Goal: Information Seeking & Learning: Learn about a topic

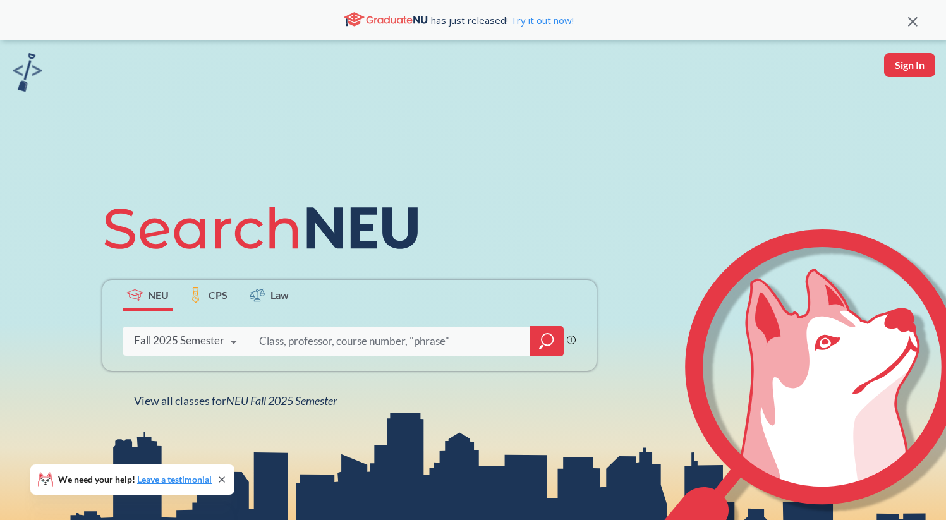
click at [347, 321] on div "Phrase search guarantees the exact search appears in the results. Ex. If you wa…" at bounding box center [349, 341] width 494 height 59
click at [347, 340] on input "search" at bounding box center [389, 341] width 263 height 27
type input "entr 3330"
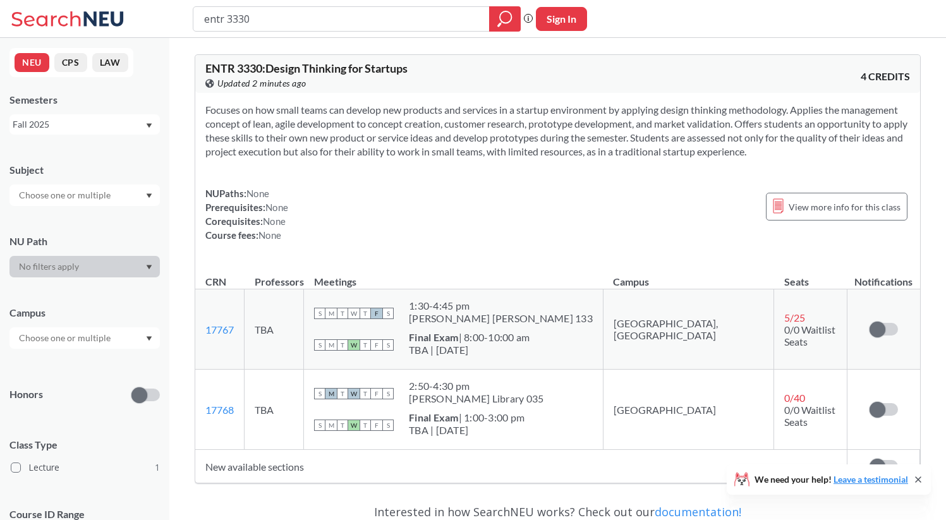
click at [57, 127] on div "Fall 2025" at bounding box center [79, 125] width 132 height 14
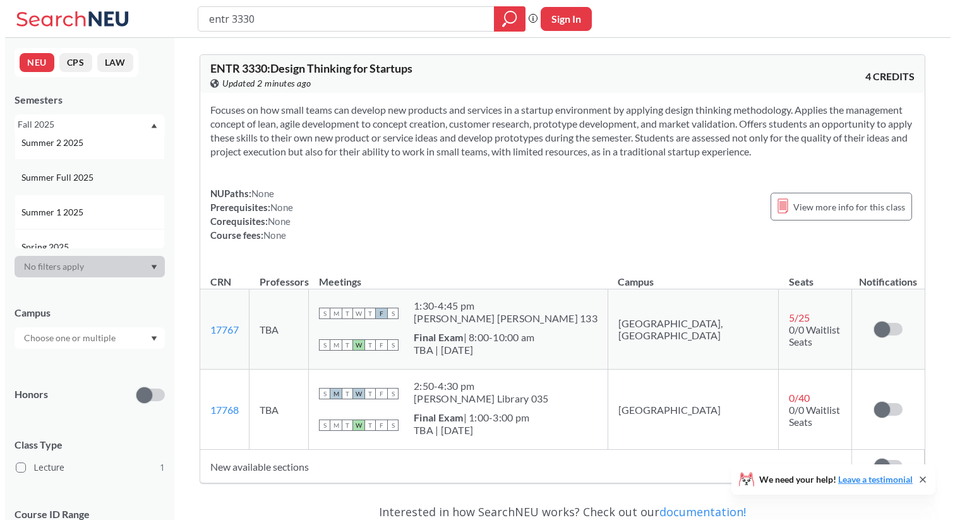
scroll to position [45, 0]
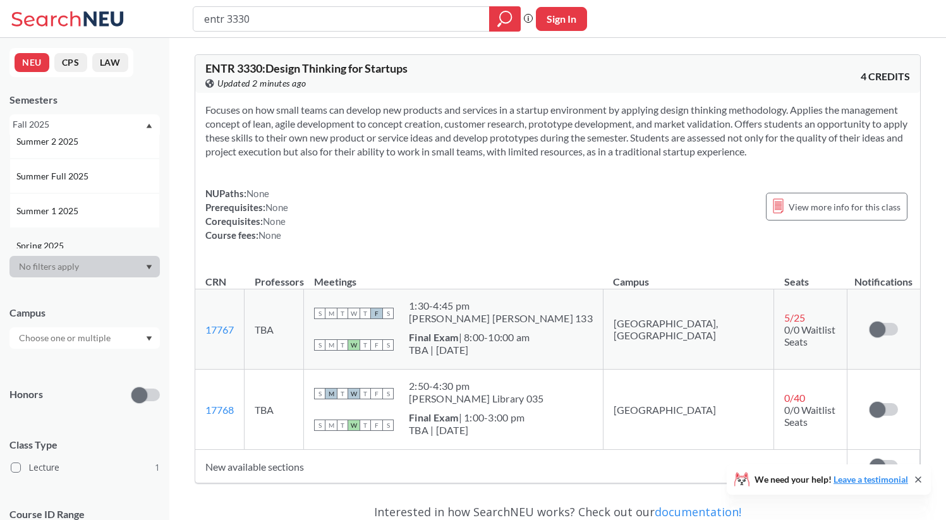
click at [68, 234] on div "Spring 2025" at bounding box center [84, 245] width 150 height 35
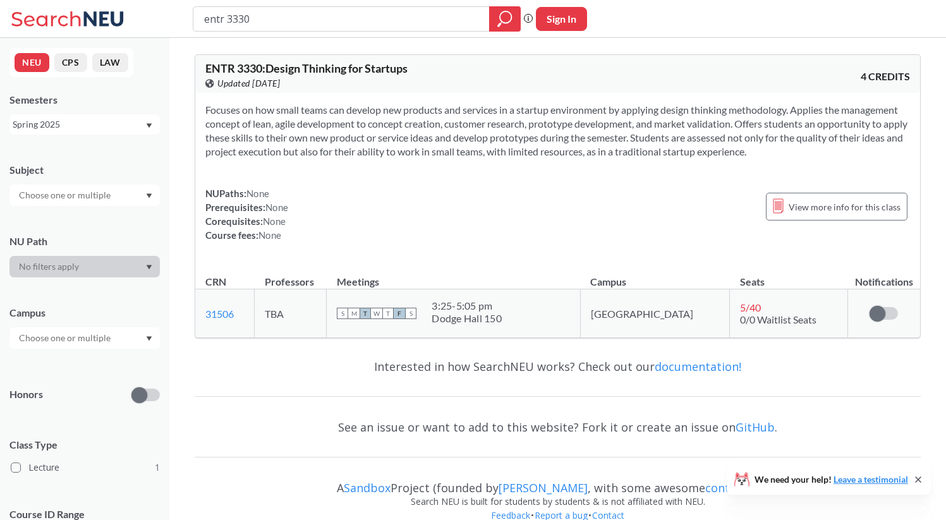
click at [95, 131] on div "Spring 2025" at bounding box center [79, 125] width 132 height 14
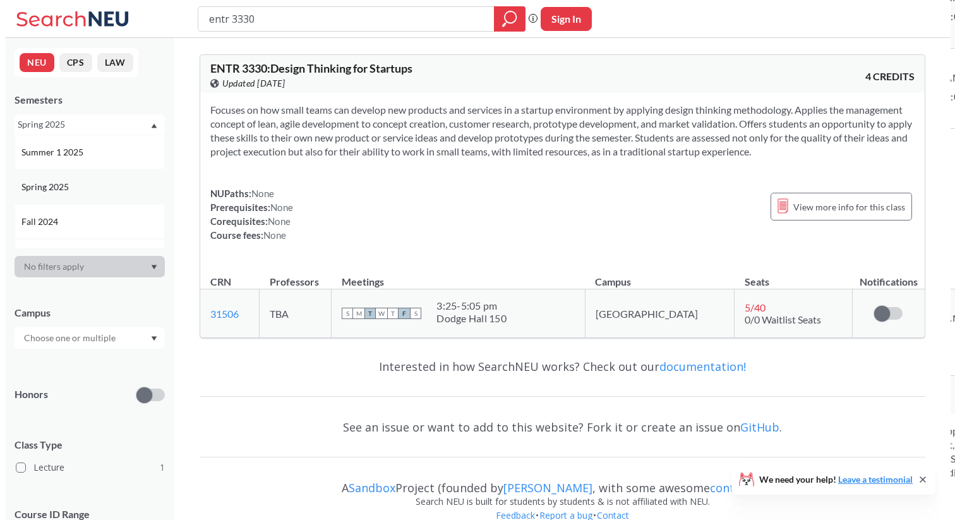
scroll to position [118, 0]
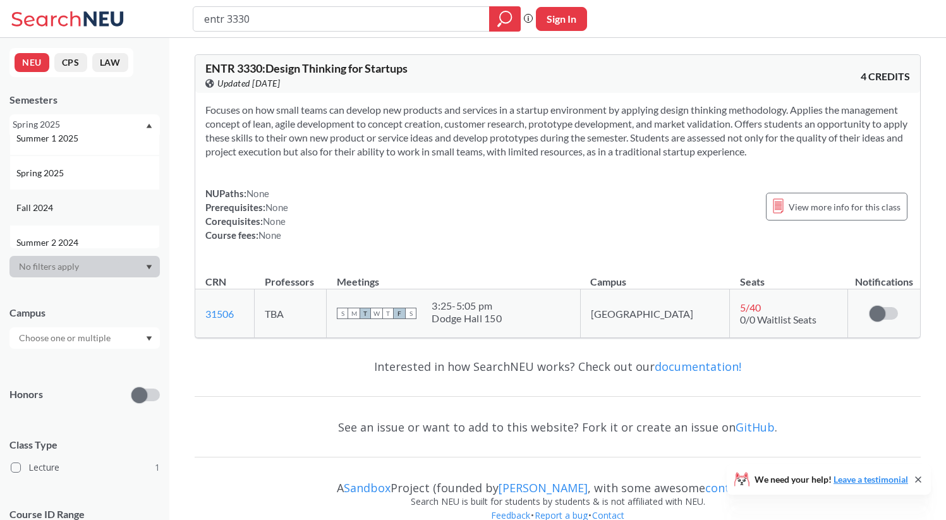
click at [87, 205] on div "Fall 2024" at bounding box center [87, 208] width 143 height 14
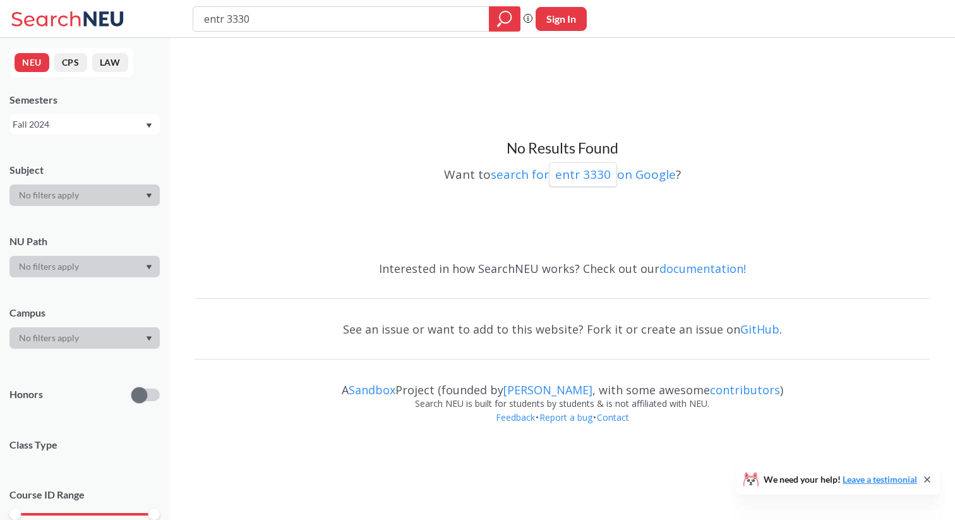
click at [112, 126] on div "Fall 2024" at bounding box center [79, 125] width 132 height 14
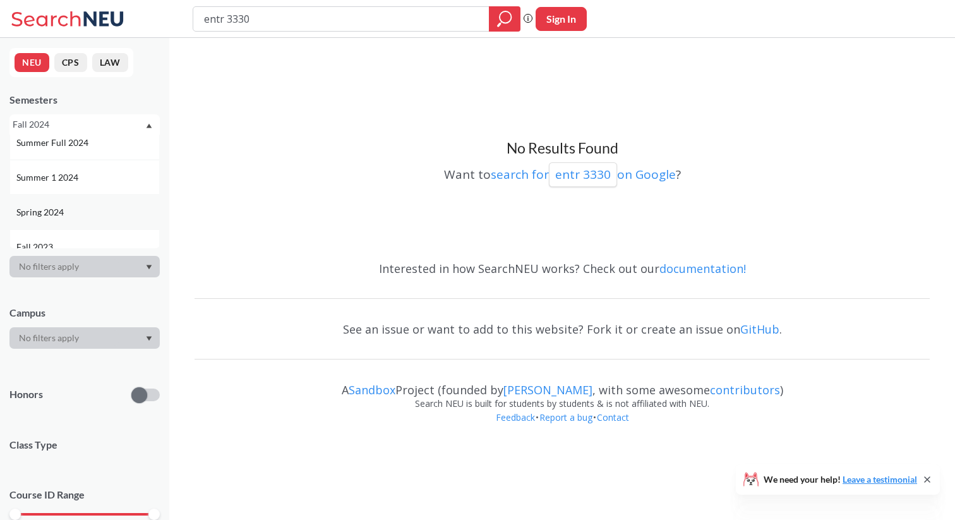
click at [107, 219] on div "Spring 2024" at bounding box center [84, 212] width 150 height 35
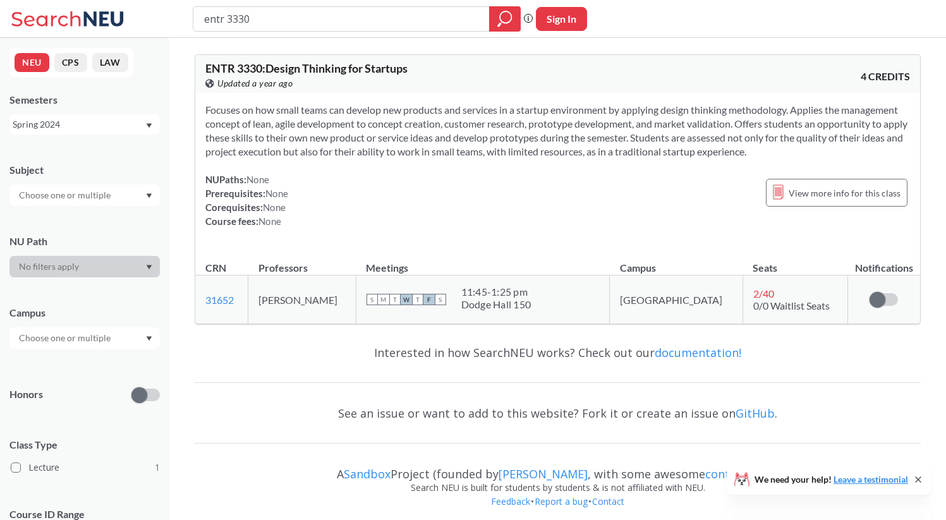
click at [110, 123] on div "Spring 2024" at bounding box center [79, 125] width 132 height 14
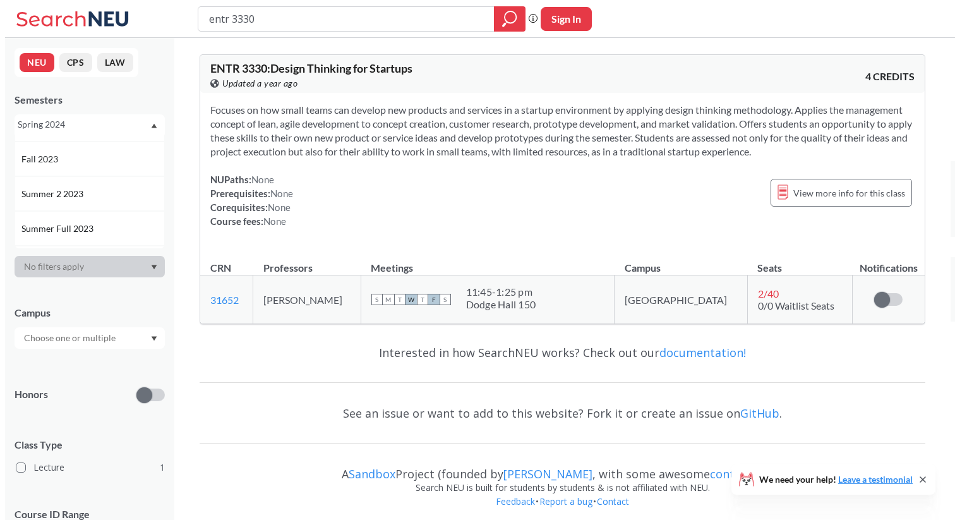
scroll to position [347, 0]
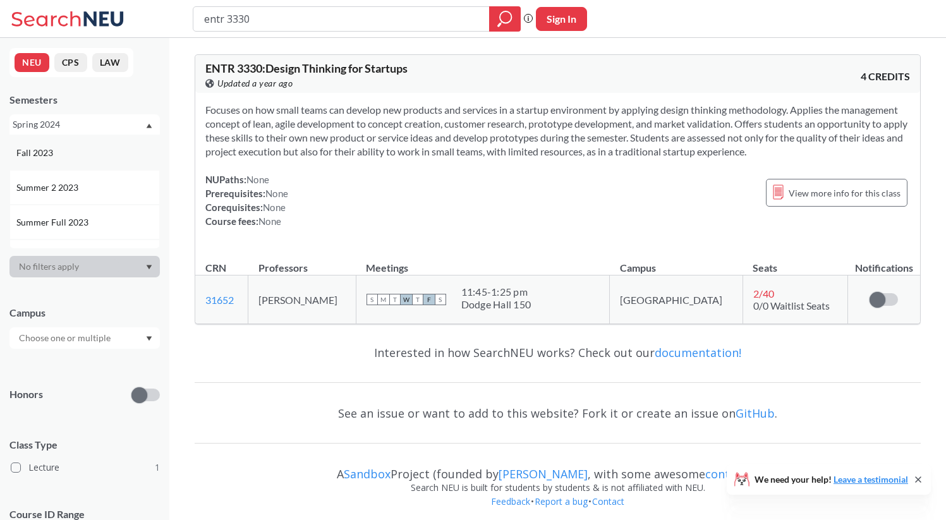
click at [102, 163] on div "Fall 2023" at bounding box center [84, 152] width 150 height 35
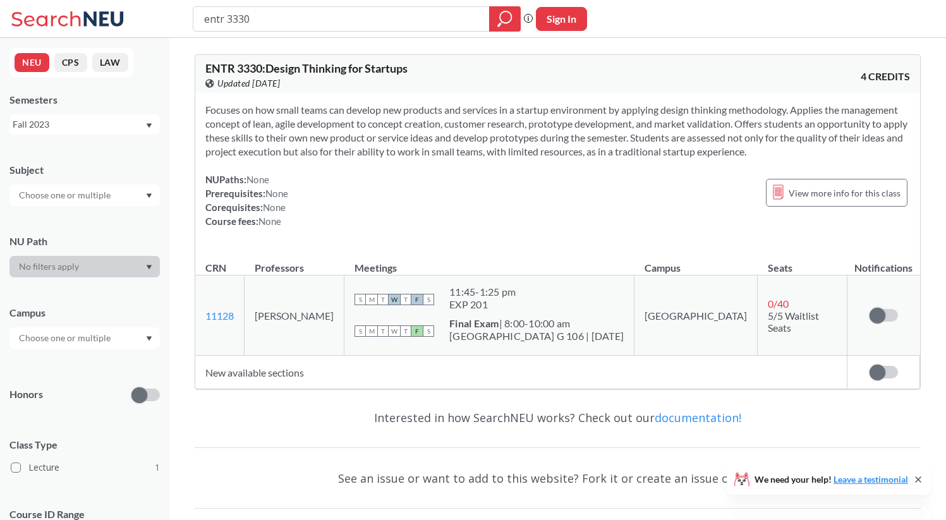
click at [102, 137] on div "NEU CPS LAW Semesters Fall 2023 Subject NU Path Campus Honors Class Type Lectur…" at bounding box center [84, 279] width 169 height 482
click at [102, 123] on div "Fall 2023" at bounding box center [79, 125] width 132 height 14
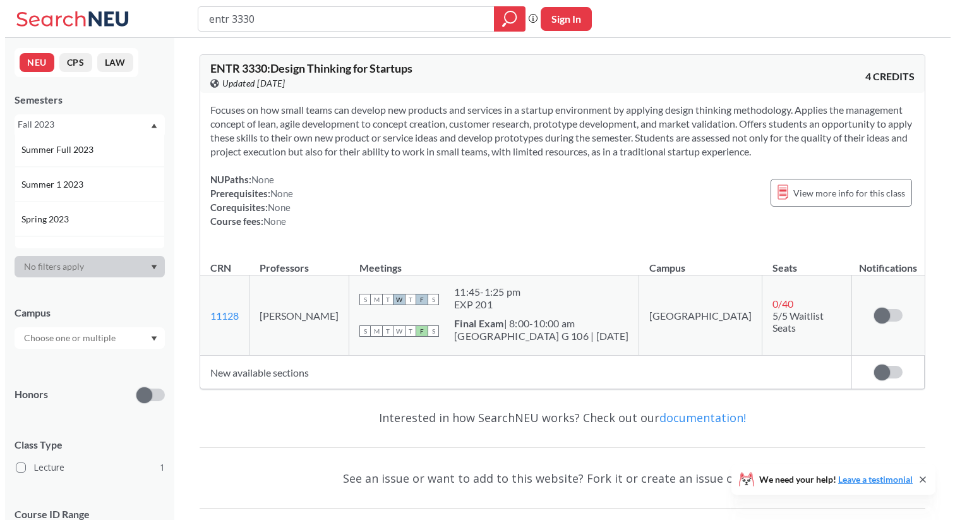
scroll to position [422, 0]
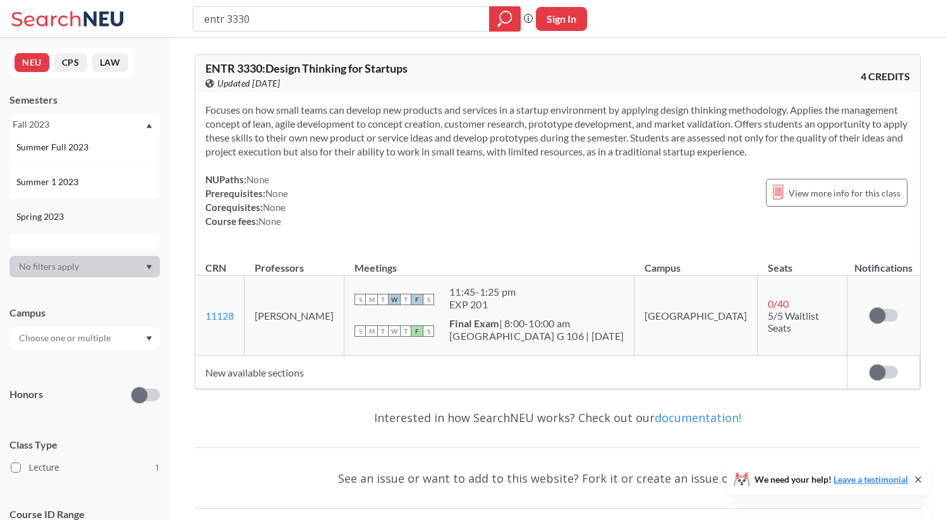
click at [100, 214] on div "Spring 2023" at bounding box center [87, 217] width 143 height 14
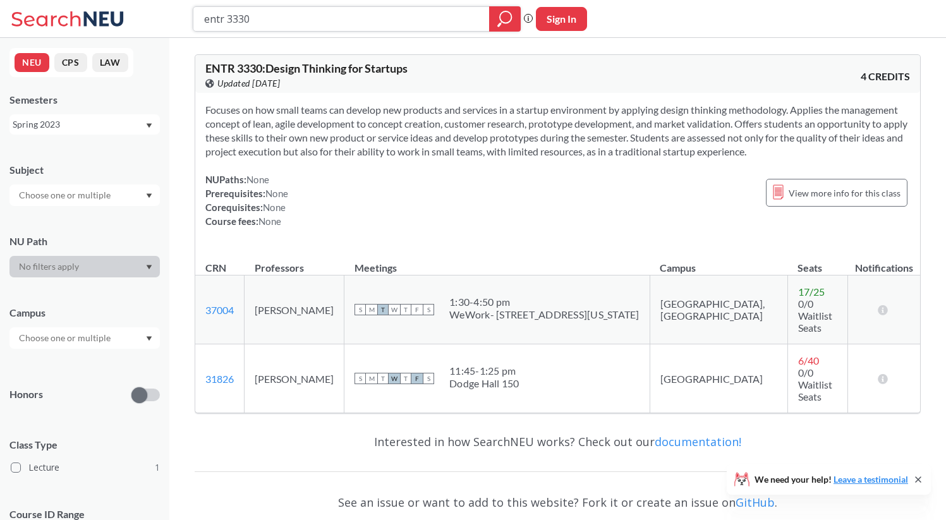
drag, startPoint x: 296, startPoint y: 13, endPoint x: 99, endPoint y: 13, distance: 197.2
click at [99, 13] on div "entr 3330 Phrase search guarantees the exact search appears in the results. Ex.…" at bounding box center [473, 19] width 946 height 38
type input "phys 1153"
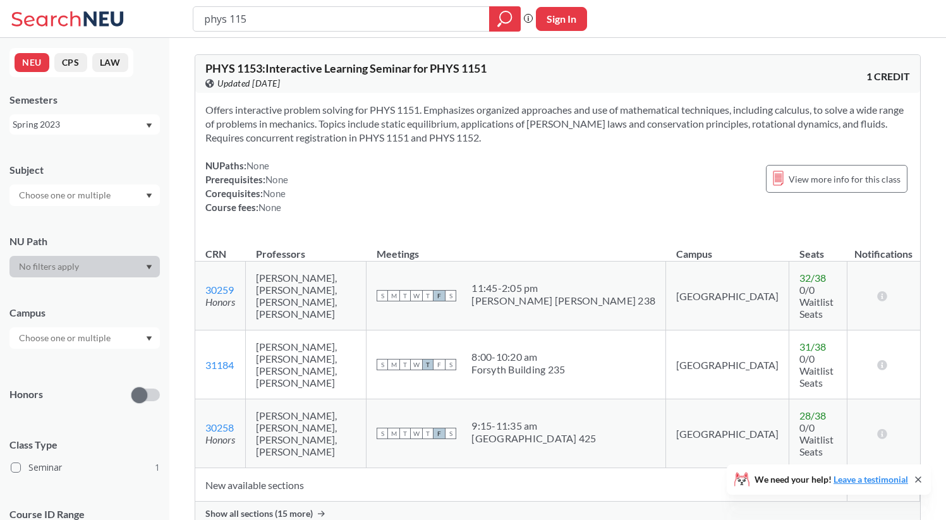
type input "phys 1155"
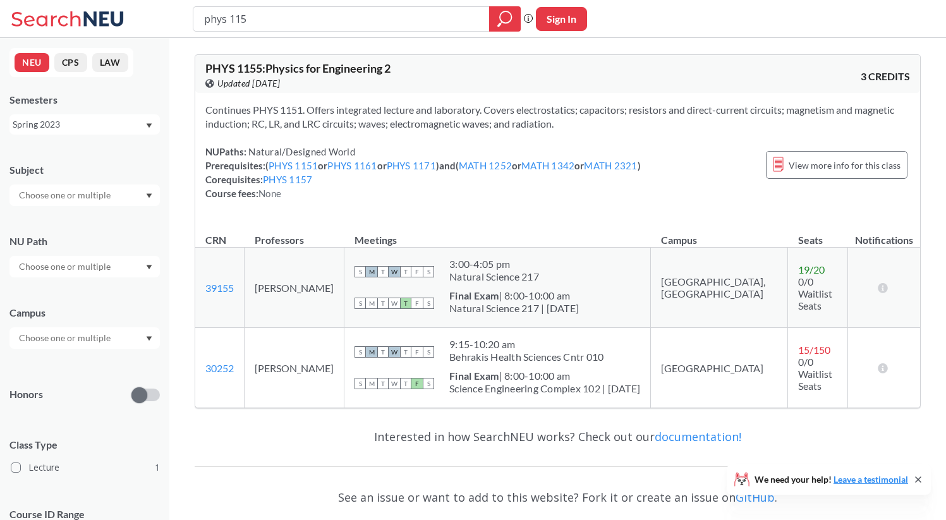
type input "phys 1152"
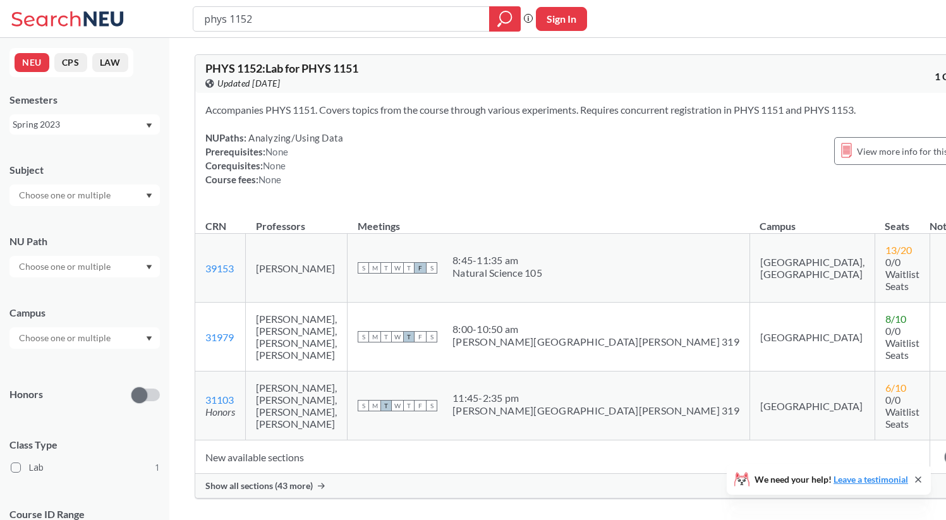
click at [293, 480] on span "Show all sections (43 more)" at bounding box center [258, 485] width 107 height 11
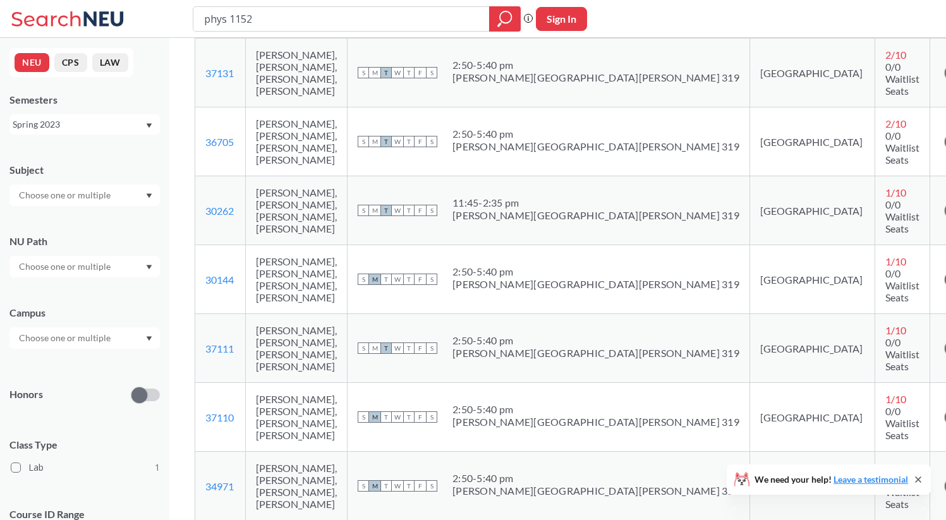
scroll to position [1076, 0]
